Goal: Transaction & Acquisition: Purchase product/service

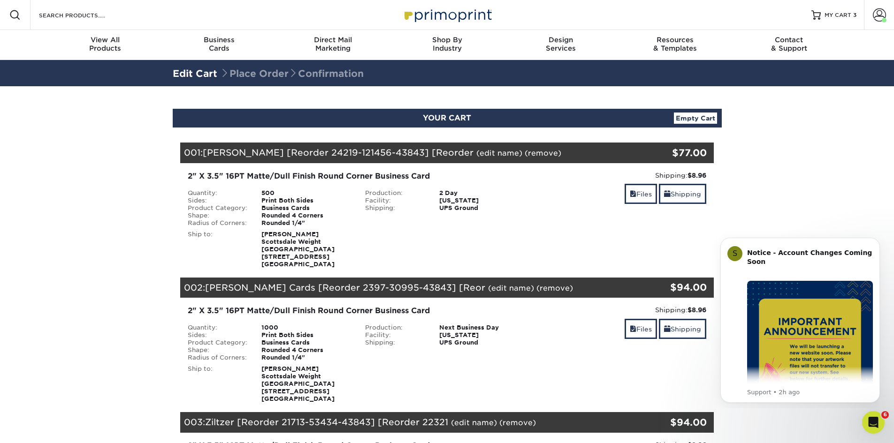
click at [685, 120] on link "Empty Cart" at bounding box center [695, 118] width 43 height 11
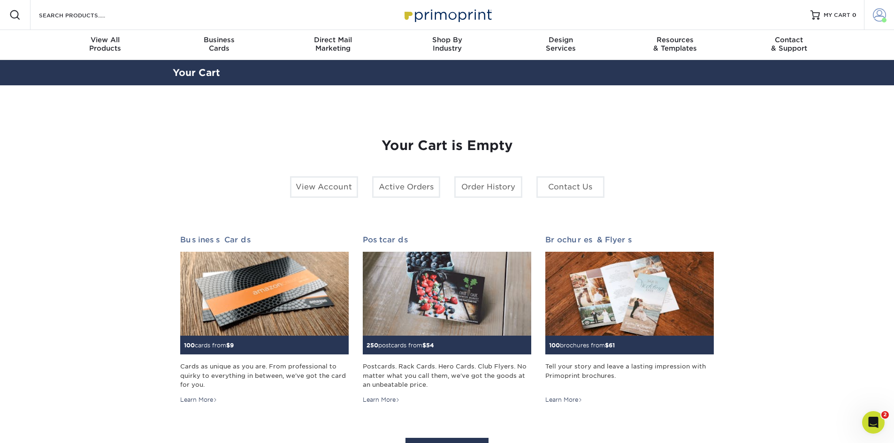
click at [877, 11] on span at bounding box center [879, 14] width 13 height 13
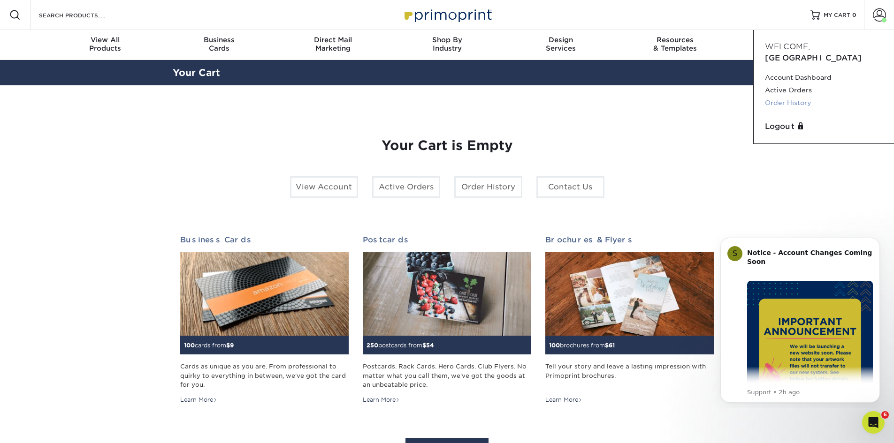
click at [804, 97] on link "Order History" at bounding box center [824, 103] width 118 height 13
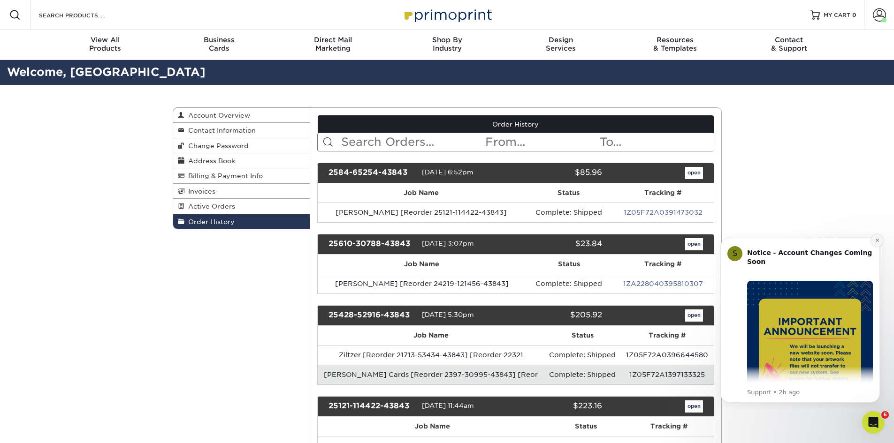
click at [876, 237] on button "Dismiss notification" at bounding box center [877, 241] width 12 height 12
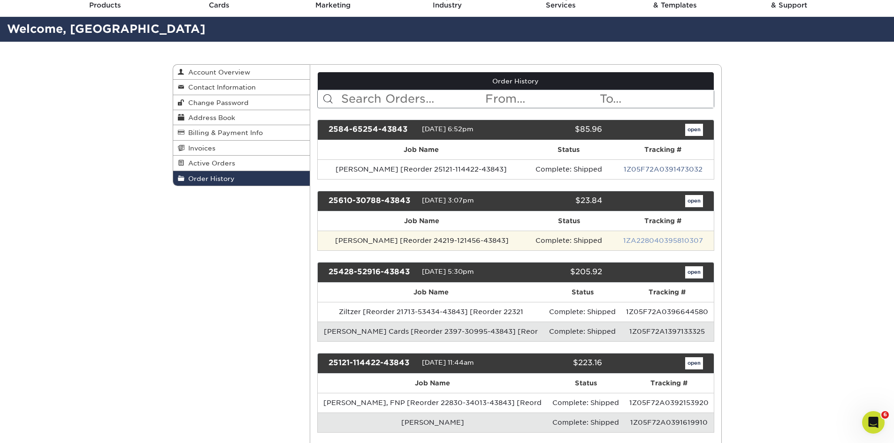
scroll to position [47, 0]
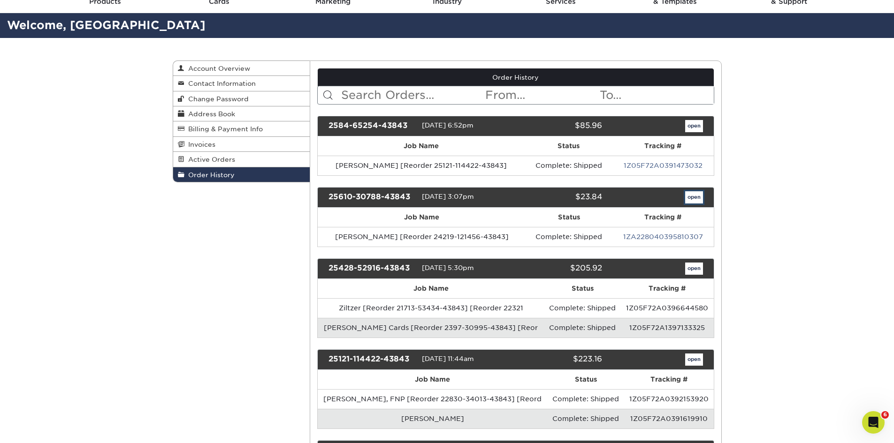
click at [700, 199] on link "open" at bounding box center [694, 197] width 18 height 12
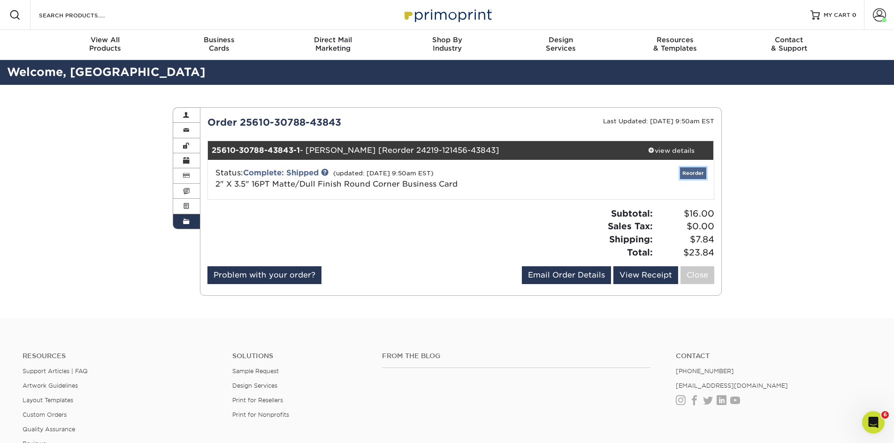
click at [689, 175] on link "Reorder" at bounding box center [693, 173] width 26 height 12
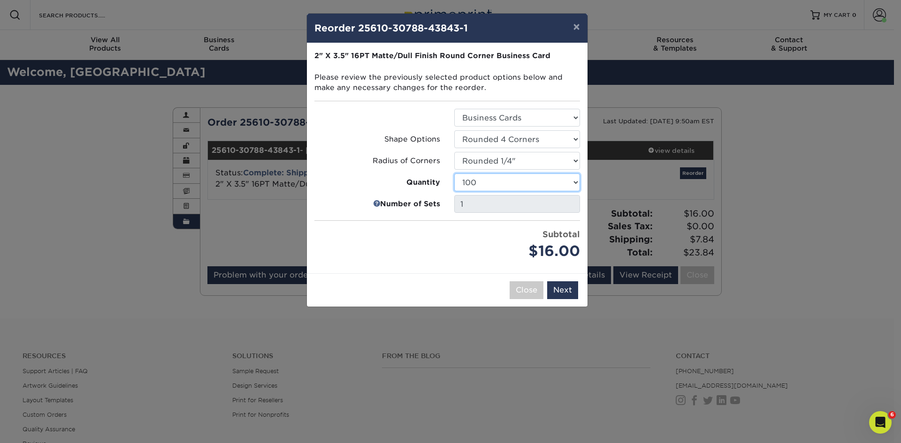
click at [553, 184] on select "100 250 500 1000 2500 5000 10000 15000 20000 25000" at bounding box center [517, 183] width 126 height 18
select select "f593fda3-2d5c-4b9e-9c2c-6197b899ae74"
click at [454, 174] on select "100 250 500 1000 2500 5000 10000 15000 20000 25000" at bounding box center [517, 183] width 126 height 18
click at [539, 114] on select "Select Option Business Cards" at bounding box center [517, 118] width 126 height 18
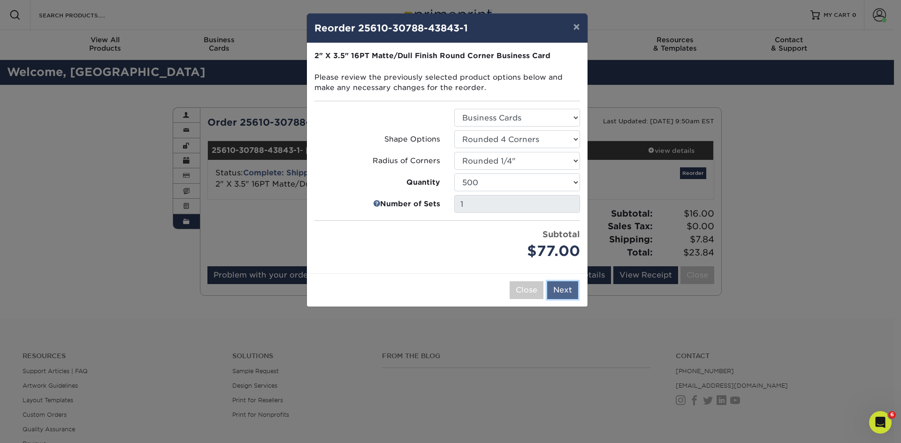
click at [564, 288] on button "Next" at bounding box center [562, 290] width 31 height 18
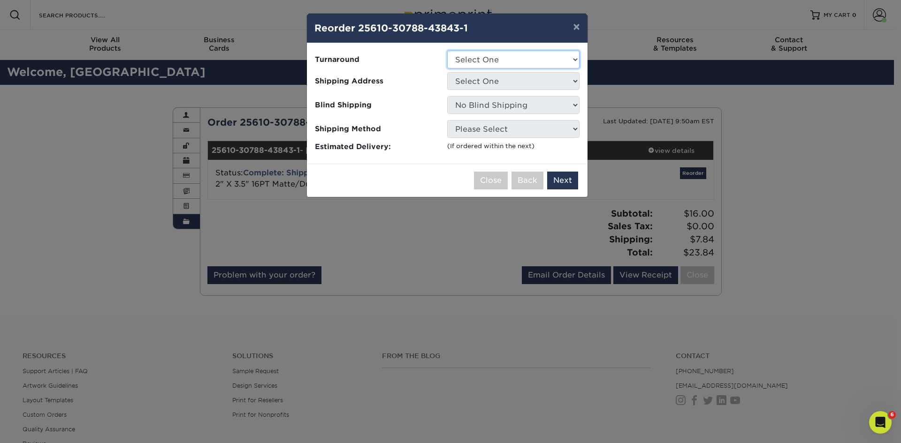
click at [529, 62] on select "Select One 2-4 Business Days 2 Day Next Business Day" at bounding box center [513, 60] width 132 height 18
select select "e0d636ae-341c-45f8-9e61-81f387d888bb"
click at [447, 51] on select "Select One 2-4 Business Days 2 Day Next Business Day" at bounding box center [513, 60] width 132 height 18
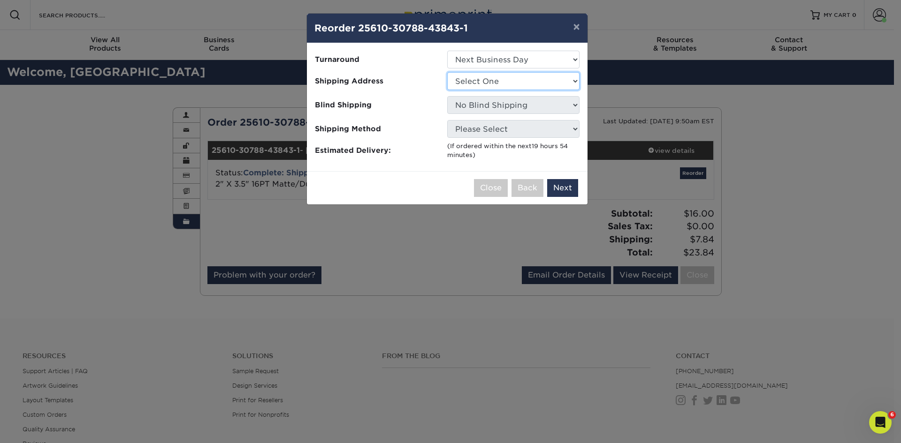
click at [556, 83] on select "Select One Chandler Glendale Phoenix Scottsdale Office" at bounding box center [513, 81] width 132 height 18
select select "94928"
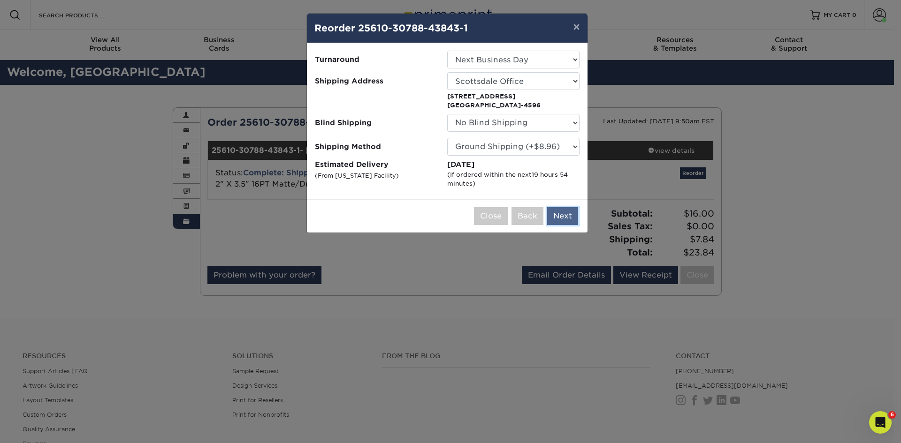
click at [562, 216] on button "Next" at bounding box center [562, 216] width 31 height 18
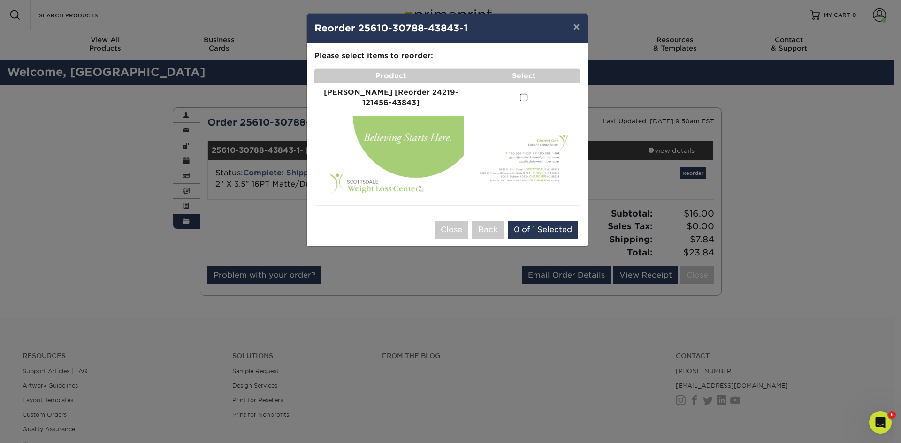
click at [524, 94] on td at bounding box center [524, 97] width 112 height 29
click at [520, 95] on td at bounding box center [524, 97] width 112 height 29
click at [518, 91] on td at bounding box center [524, 97] width 112 height 29
click at [520, 96] on span at bounding box center [524, 97] width 8 height 9
click at [0, 0] on input "checkbox" at bounding box center [0, 0] width 0 height 0
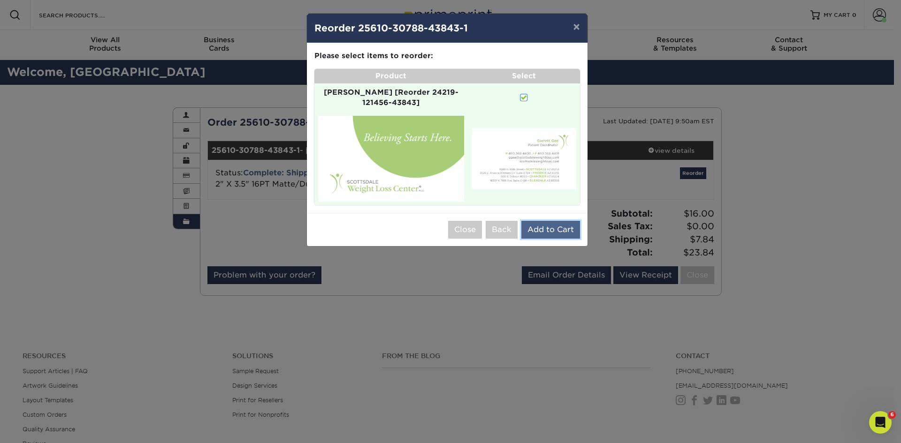
click at [551, 223] on button "Add to Cart" at bounding box center [550, 230] width 59 height 18
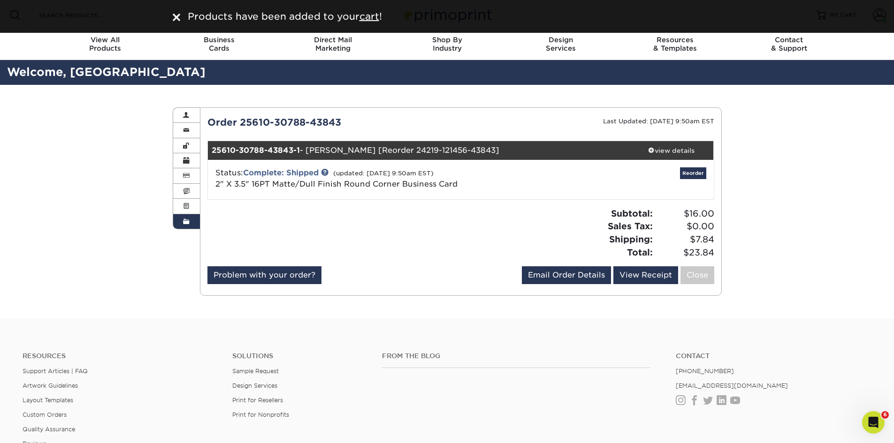
click at [178, 218] on link "Order History" at bounding box center [186, 221] width 27 height 15
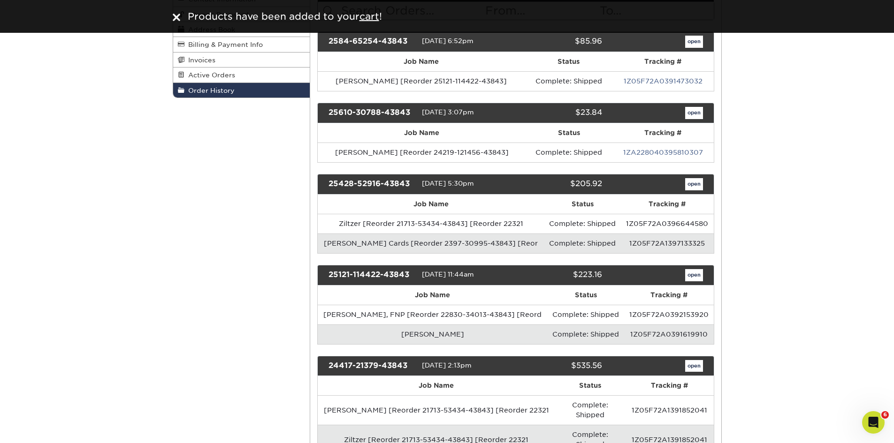
scroll to position [141, 0]
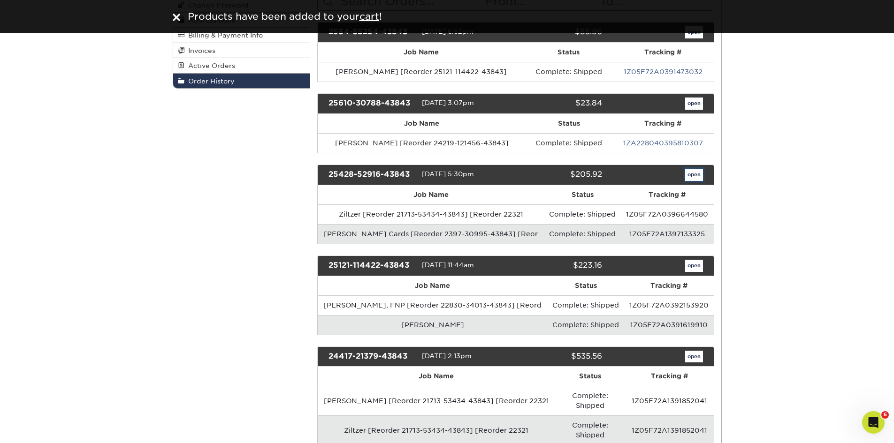
click at [694, 174] on link "open" at bounding box center [694, 175] width 18 height 12
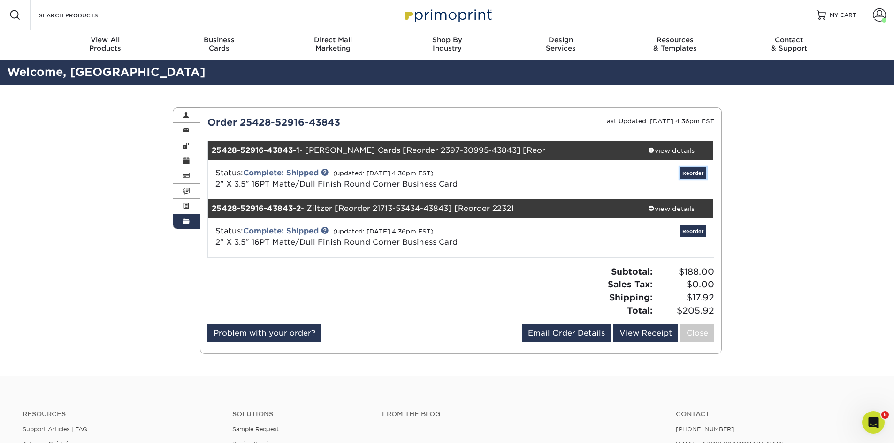
click at [693, 172] on link "Reorder" at bounding box center [693, 173] width 26 height 12
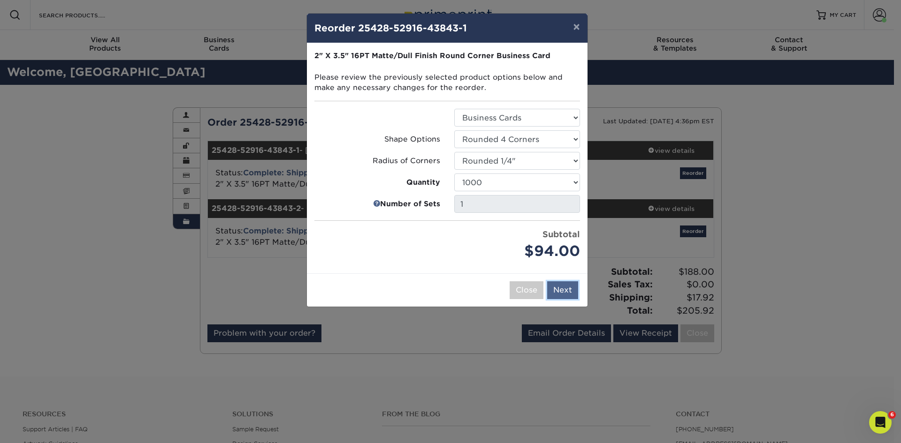
click at [565, 288] on button "Next" at bounding box center [562, 290] width 31 height 18
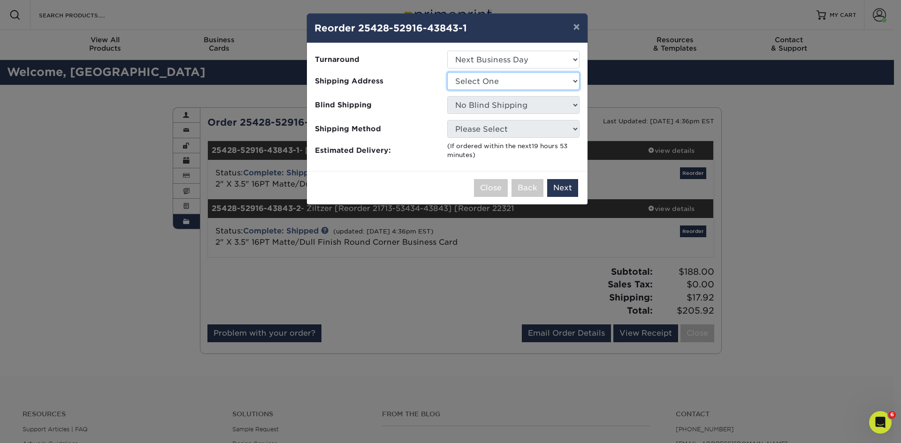
click at [522, 79] on select "Select One Chandler Glendale Phoenix Scottsdale Office" at bounding box center [513, 81] width 132 height 18
select select "94928"
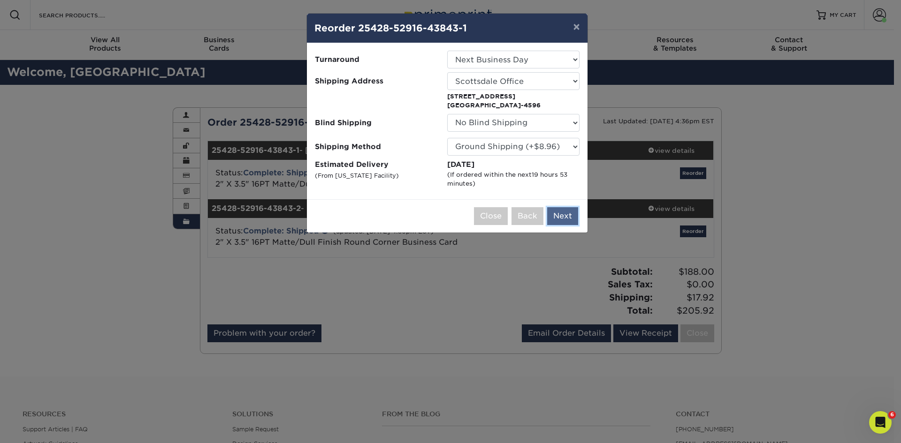
click at [564, 215] on button "Next" at bounding box center [562, 216] width 31 height 18
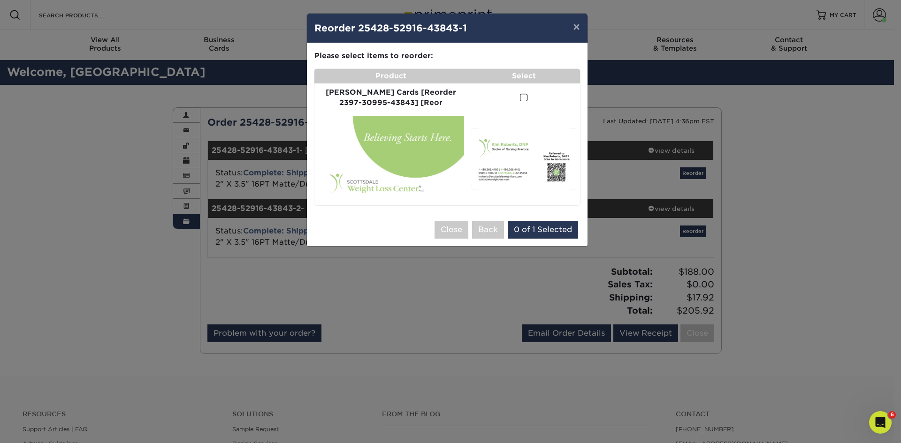
click at [510, 99] on td at bounding box center [524, 97] width 112 height 29
click at [520, 96] on span at bounding box center [524, 97] width 8 height 9
click at [0, 0] on input "checkbox" at bounding box center [0, 0] width 0 height 0
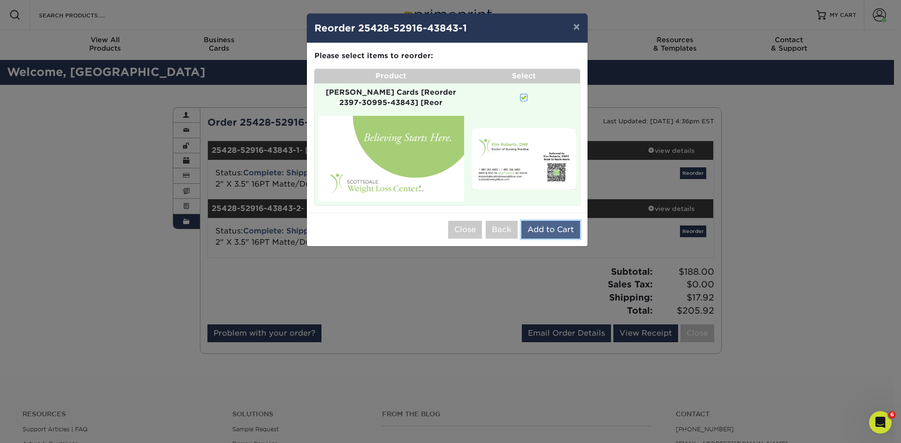
click at [555, 223] on button "Add to Cart" at bounding box center [550, 230] width 59 height 18
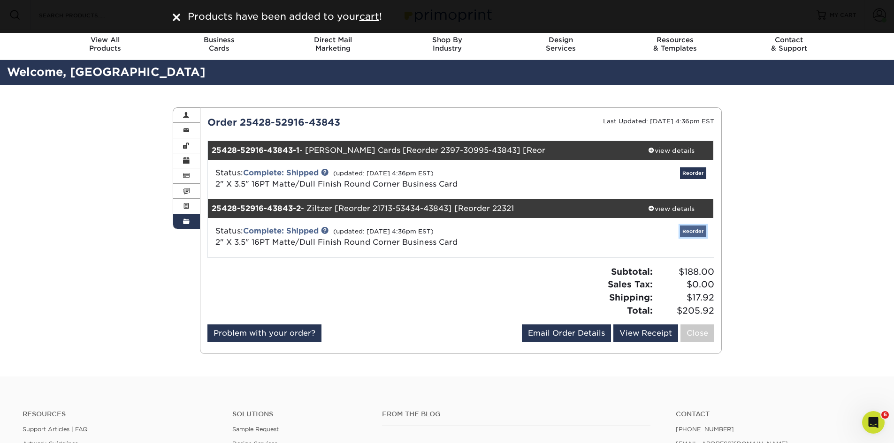
click at [699, 228] on link "Reorder" at bounding box center [693, 232] width 26 height 12
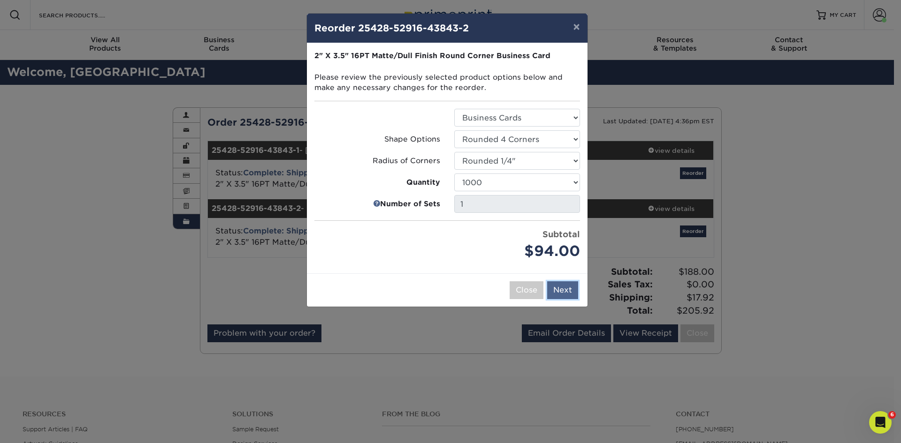
click at [564, 291] on button "Next" at bounding box center [562, 290] width 31 height 18
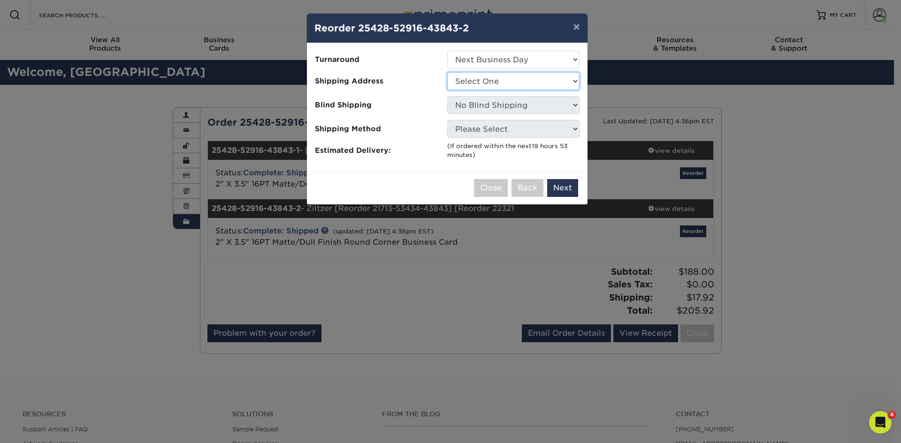
drag, startPoint x: 539, startPoint y: 84, endPoint x: 539, endPoint y: 89, distance: 5.2
click at [539, 83] on select "Select One Chandler Glendale Phoenix Scottsdale Office" at bounding box center [513, 81] width 132 height 18
select select "94928"
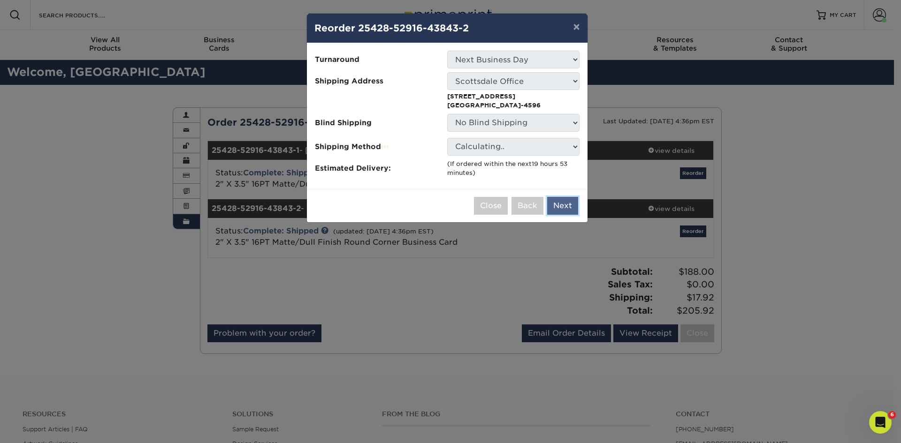
click at [566, 205] on button "Next" at bounding box center [562, 206] width 31 height 18
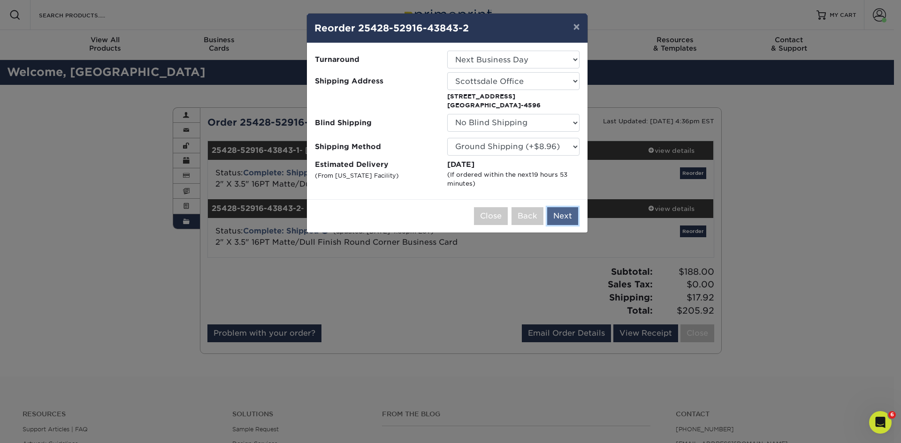
click at [563, 213] on button "Next" at bounding box center [562, 216] width 31 height 18
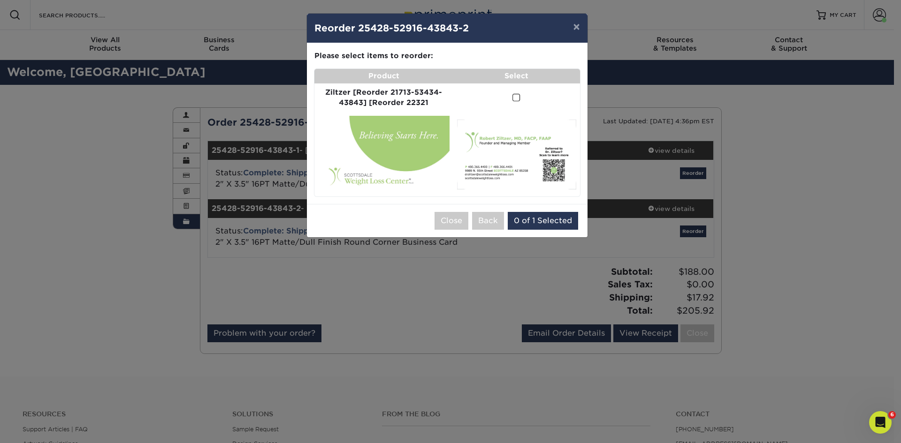
click at [520, 99] on td at bounding box center [516, 97] width 127 height 29
click at [510, 92] on td at bounding box center [516, 97] width 127 height 29
click at [514, 99] on span at bounding box center [516, 97] width 8 height 9
click at [0, 0] on input "checkbox" at bounding box center [0, 0] width 0 height 0
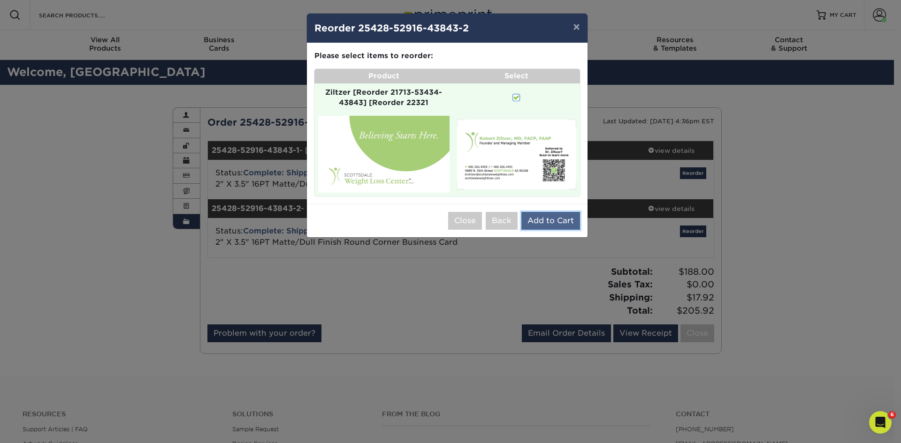
click at [558, 226] on button "Add to Cart" at bounding box center [550, 221] width 59 height 18
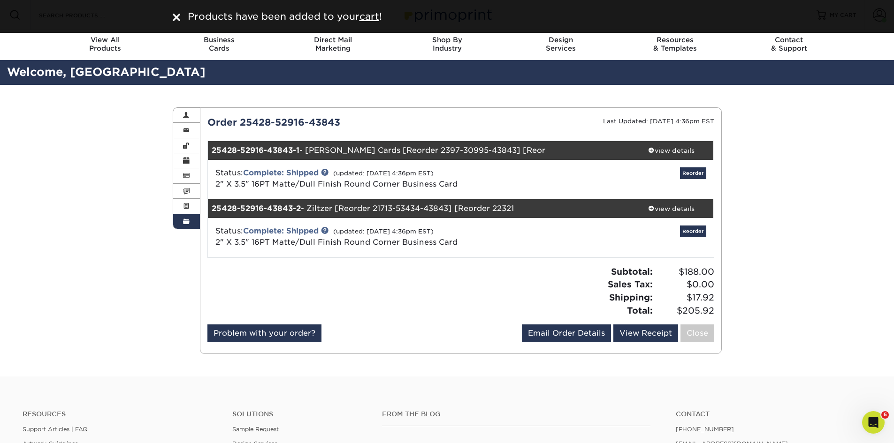
click at [744, 148] on div "Order History Account Overview Contact Information Change Password Address Book…" at bounding box center [447, 231] width 894 height 292
click at [761, 182] on div "Order History Account Overview Contact Information Change Password Address Book…" at bounding box center [447, 231] width 894 height 292
click at [177, 17] on img at bounding box center [177, 18] width 8 height 8
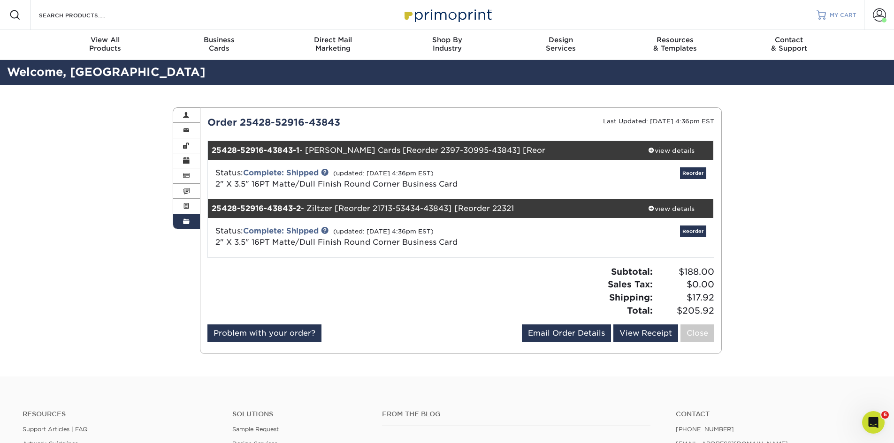
click at [818, 22] on link "MY CART" at bounding box center [836, 15] width 40 height 30
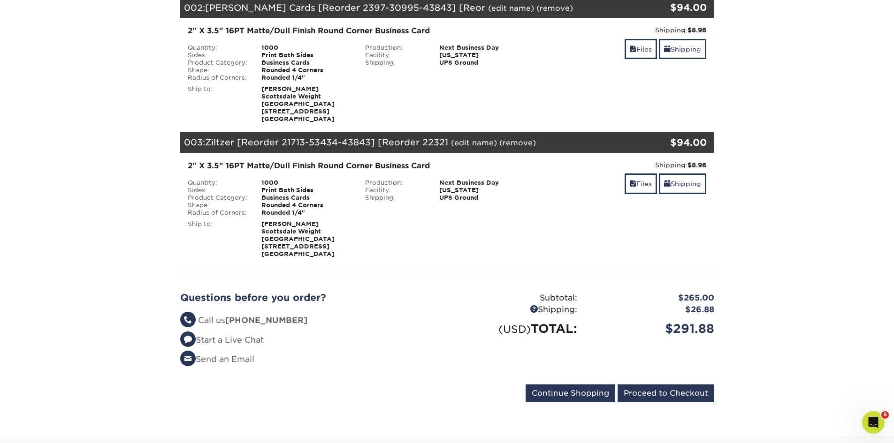
scroll to position [281, 0]
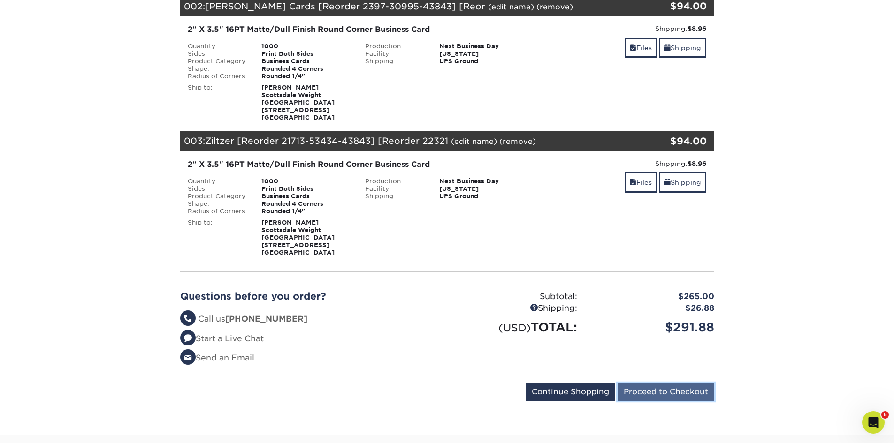
click at [682, 394] on input "Proceed to Checkout" at bounding box center [665, 392] width 97 height 18
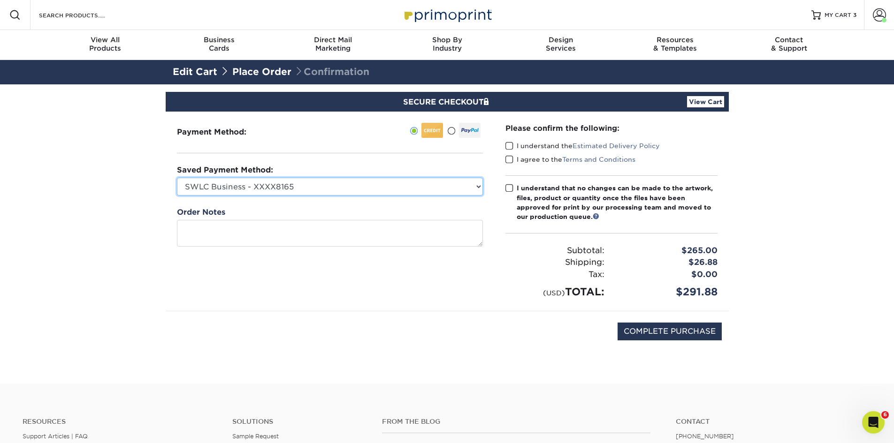
click at [467, 182] on select "SWLC Business - XXXX8165 New Credit Card" at bounding box center [330, 187] width 306 height 18
click at [512, 144] on span at bounding box center [509, 146] width 8 height 9
click at [0, 0] on input "I understand the Estimated Delivery Policy" at bounding box center [0, 0] width 0 height 0
click at [512, 155] on span at bounding box center [509, 159] width 8 height 9
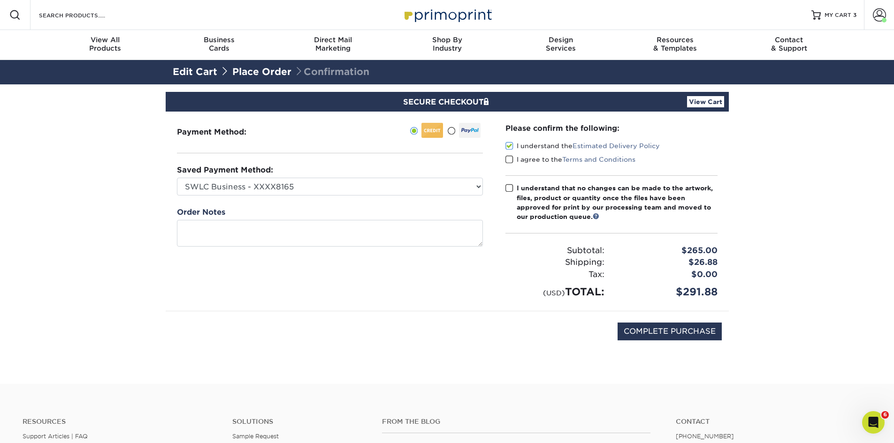
click at [0, 0] on input "I agree to the Terms and Conditions" at bounding box center [0, 0] width 0 height 0
click at [511, 186] on span at bounding box center [509, 188] width 8 height 9
click at [0, 0] on input "I understand that no changes can be made to the artwork, files, product or quan…" at bounding box center [0, 0] width 0 height 0
click at [647, 333] on input "COMPLETE PURCHASE" at bounding box center [669, 332] width 104 height 18
type input "PROCESSING, PLEASE WAIT..."
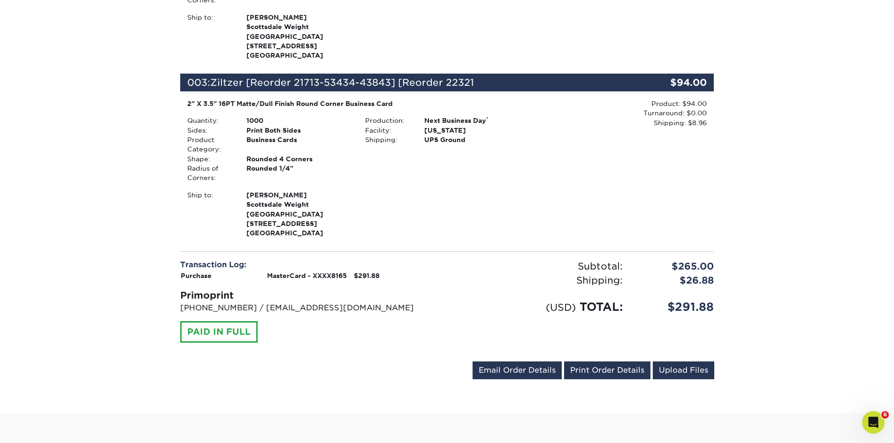
scroll to position [610, 0]
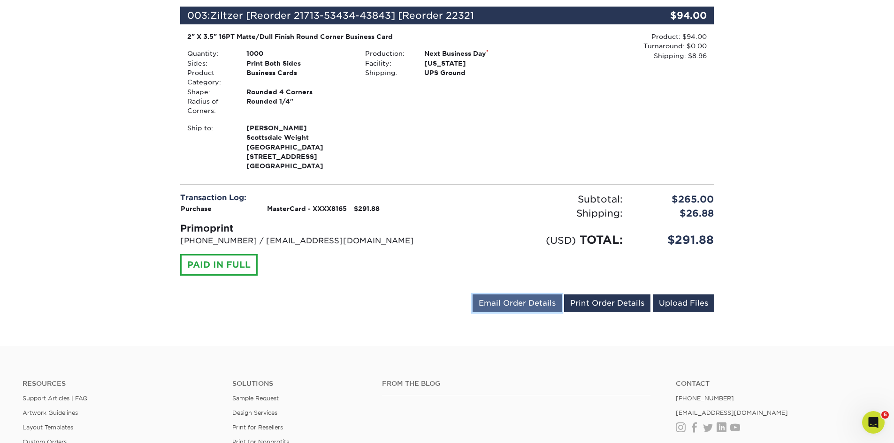
click at [538, 305] on link "Email Order Details" at bounding box center [516, 304] width 89 height 18
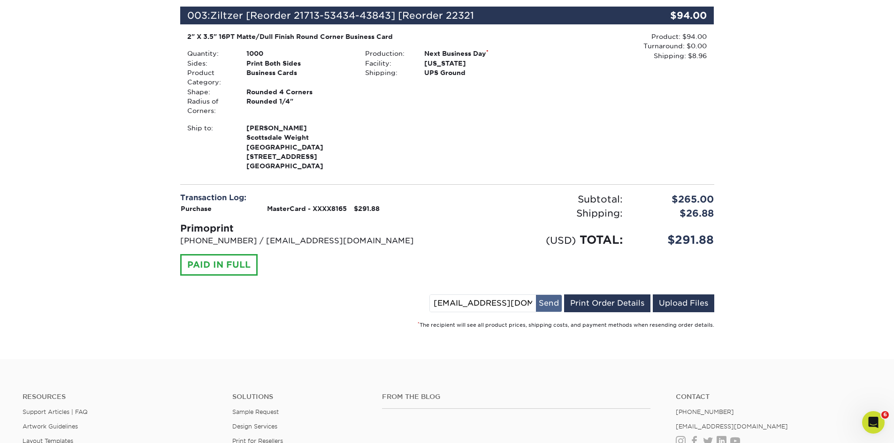
scroll to position [0, 46]
drag, startPoint x: 435, startPoint y: 302, endPoint x: 577, endPoint y: 303, distance: 142.6
click at [577, 303] on div "[EMAIL_ADDRESS][DOMAIN_NAME] Send Email Order Details Print Order Details Uploa…" at bounding box center [571, 306] width 285 height 22
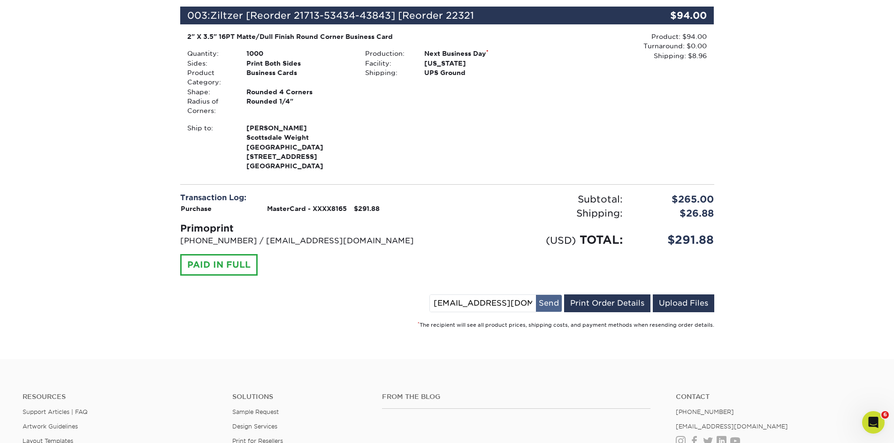
scroll to position [0, 46]
drag, startPoint x: 434, startPoint y: 303, endPoint x: 566, endPoint y: 308, distance: 131.5
click at [566, 308] on div "[EMAIL_ADDRESS][DOMAIN_NAME] Send Email Order Details Print Order Details Uploa…" at bounding box center [571, 306] width 285 height 22
click at [443, 305] on input "[EMAIL_ADDRESS][DOMAIN_NAME]" at bounding box center [483, 303] width 106 height 17
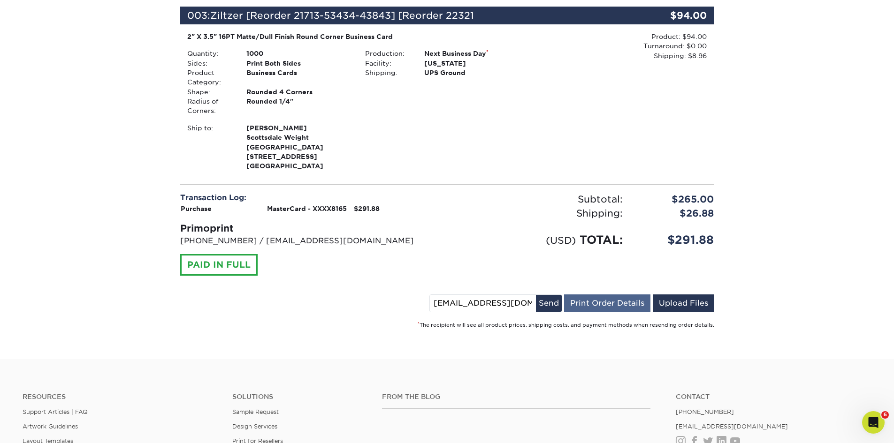
scroll to position [0, 46]
drag, startPoint x: 435, startPoint y: 303, endPoint x: 630, endPoint y: 307, distance: 194.3
click at [630, 307] on div "[EMAIL_ADDRESS][DOMAIN_NAME] Send Email Order Details Print Order Details Uploa…" at bounding box center [571, 306] width 285 height 22
paste input "[EMAIL_ADDRESS][DOMAIN_NAME]"
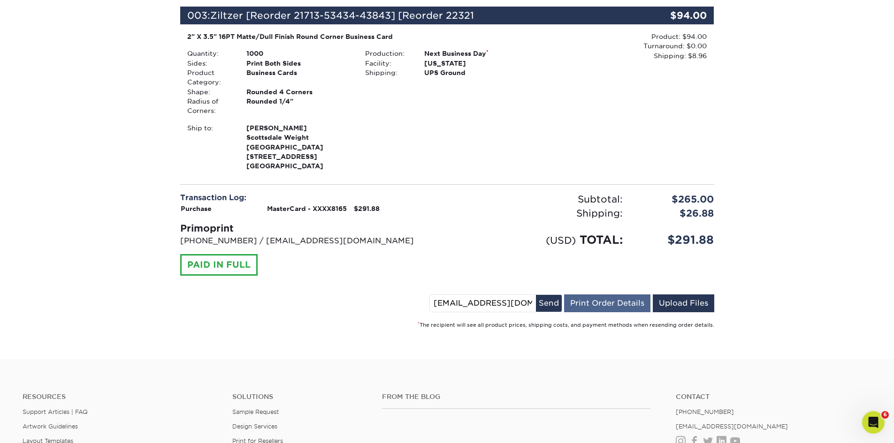
scroll to position [0, 44]
type input "[EMAIL_ADDRESS][DOMAIN_NAME]"
click at [551, 309] on button "Send" at bounding box center [549, 303] width 26 height 17
click at [399, 248] on div "Transaction Log: Purchase MasterCard - XXXX8165 $291.88 Primoprint [PHONE_NUMBE…" at bounding box center [310, 233] width 274 height 83
